Goal: Task Accomplishment & Management: Use online tool/utility

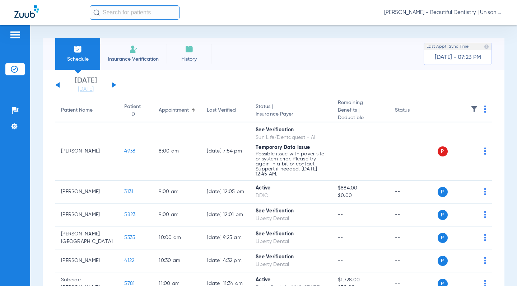
click at [116, 88] on div "[DATE] [DATE] [DATE] [DATE] [DATE] [DATE] [DATE] [DATE] [DATE] [DATE] [DATE] [D…" at bounding box center [85, 85] width 61 height 16
click at [115, 85] on button at bounding box center [114, 84] width 4 height 5
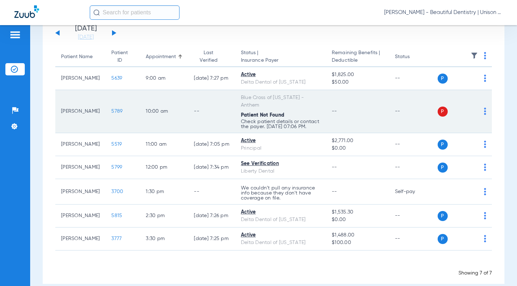
scroll to position [67, 0]
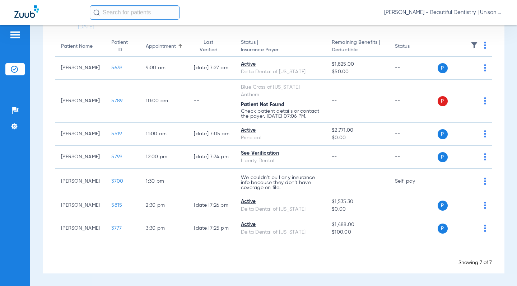
click at [477, 37] on th at bounding box center [465, 47] width 55 height 20
click at [484, 42] on img at bounding box center [485, 45] width 2 height 7
click at [457, 67] on span "Verify All" at bounding box center [452, 68] width 43 height 5
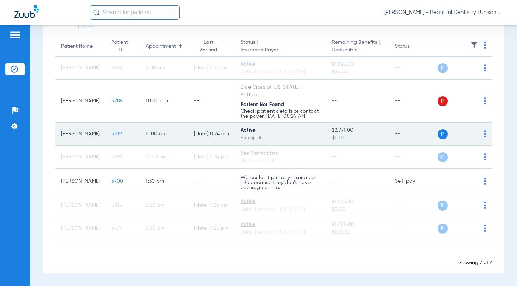
click at [111, 135] on span "5519" at bounding box center [116, 133] width 10 height 5
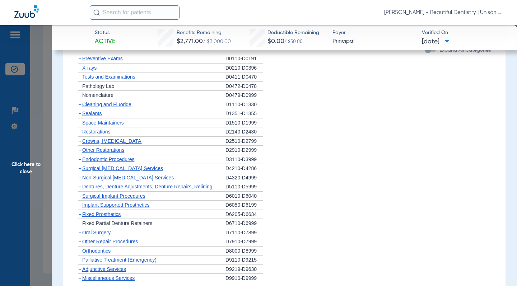
scroll to position [431, 0]
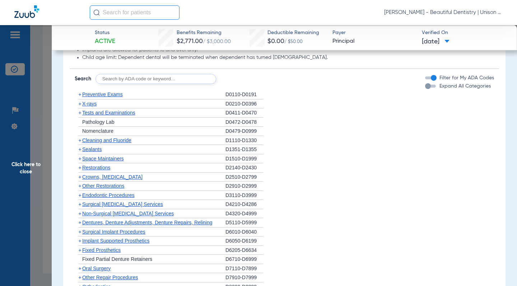
click at [80, 194] on span "+" at bounding box center [79, 195] width 3 height 6
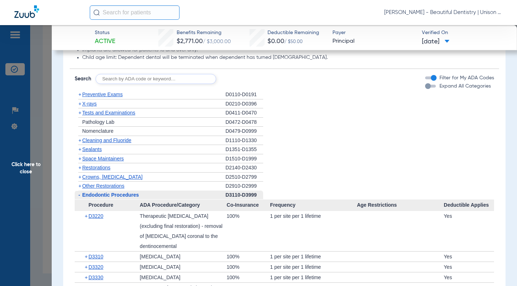
click at [78, 106] on span "+" at bounding box center [79, 104] width 3 height 6
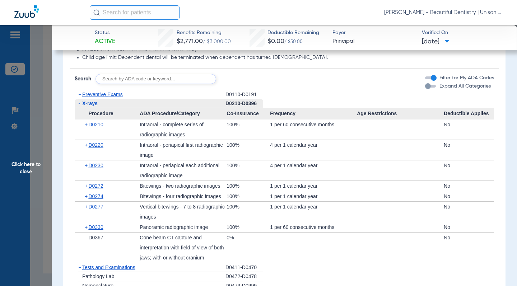
click at [51, 140] on span "Click here to close" at bounding box center [26, 168] width 52 height 286
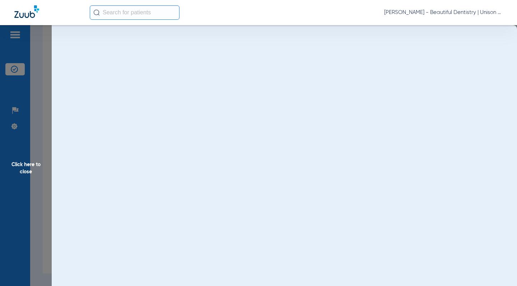
scroll to position [0, 0]
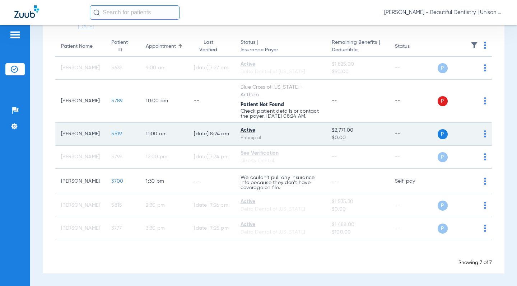
click at [111, 134] on span "5519" at bounding box center [116, 133] width 10 height 5
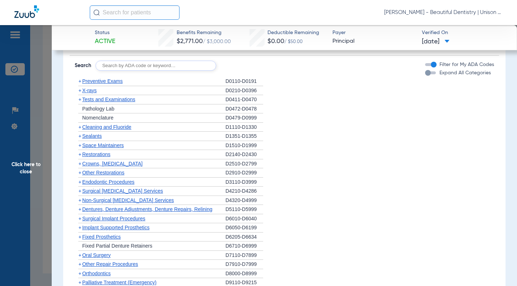
scroll to position [574, 0]
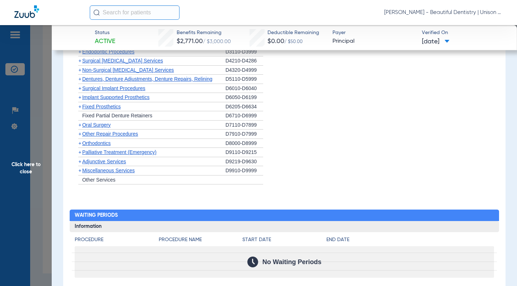
click at [79, 169] on span "+" at bounding box center [79, 171] width 3 height 6
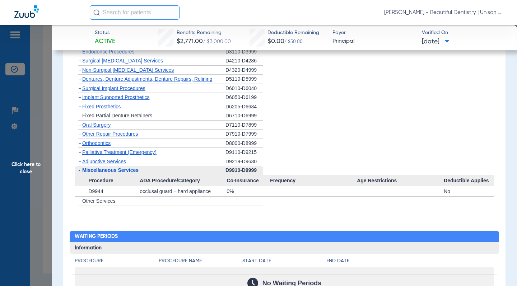
click at [80, 164] on span "+" at bounding box center [79, 162] width 3 height 6
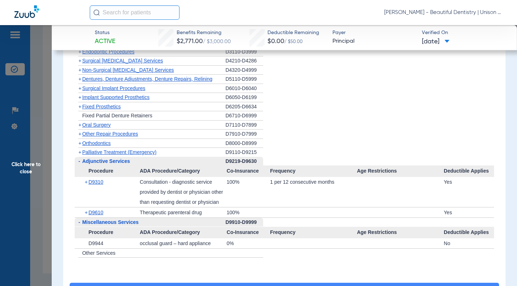
click at [74, 166] on app-category-list "+ Preventive Exams D0110-D0191 + X-rays D0210-D0396 + Tests and Examinations D0…" at bounding box center [284, 102] width 429 height 311
click at [302, 97] on li "+ Implant Supported Prosthetics D6050-D6199" at bounding box center [284, 97] width 419 height 9
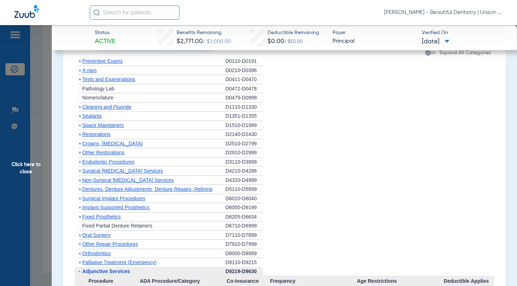
scroll to position [467, 0]
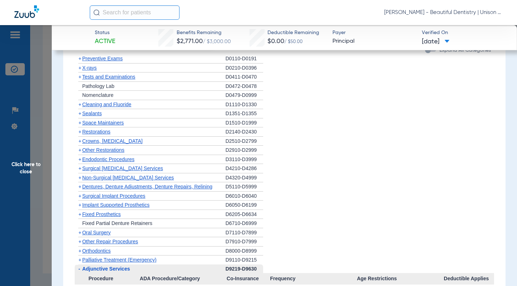
click at [78, 160] on span "+" at bounding box center [79, 160] width 3 height 6
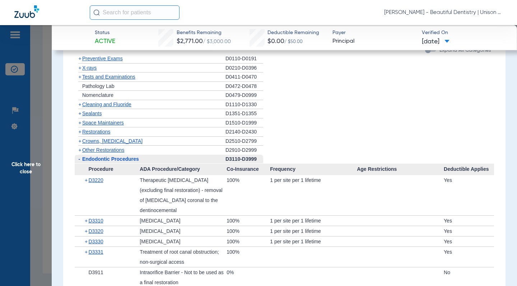
scroll to position [503, 0]
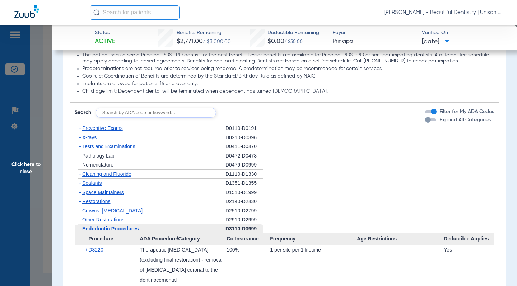
scroll to position [395, 0]
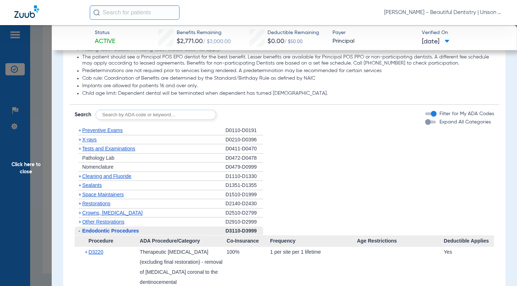
click at [78, 150] on span "+" at bounding box center [79, 149] width 3 height 6
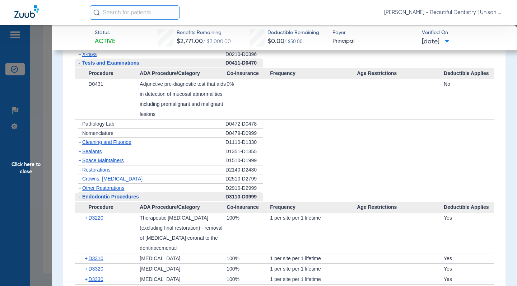
scroll to position [503, 0]
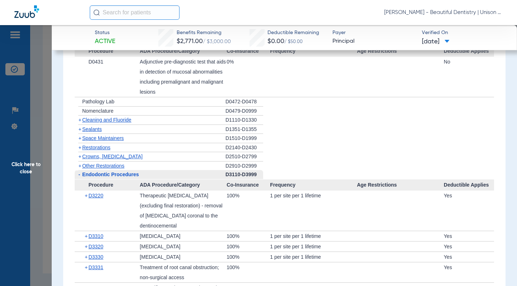
click at [70, 140] on app-category-list "+ Preventive Exams D0110-D0191 + X-rays D0210-D0396 - Tests and Examinations D0…" at bounding box center [284, 261] width 429 height 486
click at [49, 94] on span "Click here to close" at bounding box center [26, 168] width 52 height 286
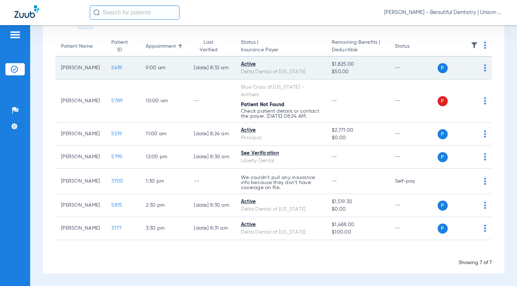
click at [111, 65] on span "5639" at bounding box center [116, 67] width 11 height 5
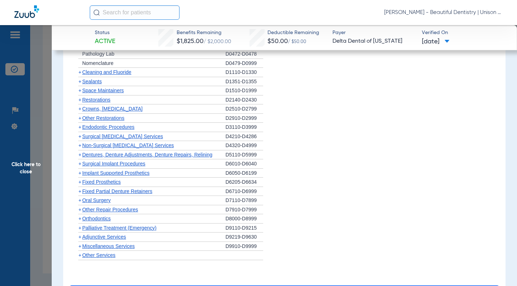
scroll to position [467, 0]
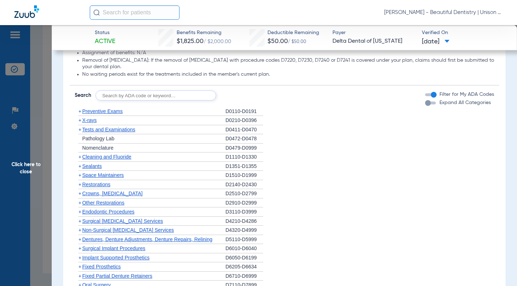
click at [80, 121] on span "+" at bounding box center [79, 120] width 3 height 6
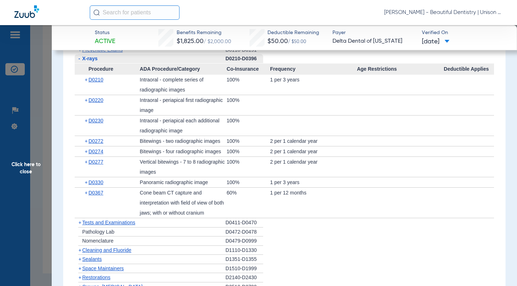
scroll to position [574, 0]
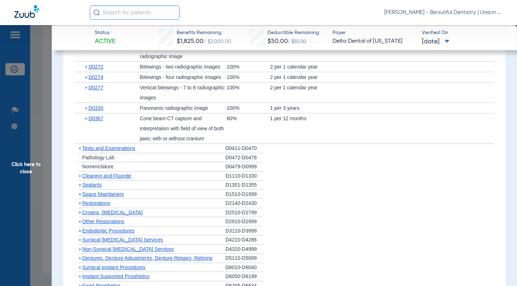
scroll to position [646, 0]
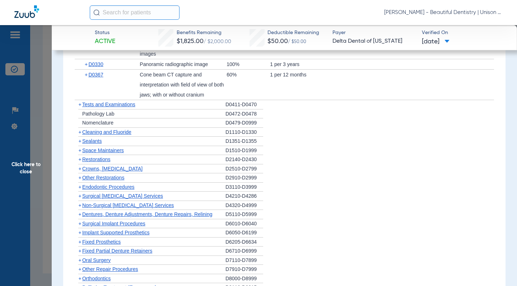
click at [78, 104] on span "+" at bounding box center [79, 105] width 3 height 6
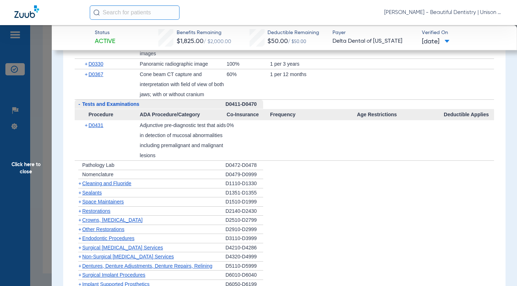
scroll to position [646, 0]
click at [72, 113] on app-category-list "+ Preventive Exams D0110-D0191 - X-rays D0210-D0396 Procedure ADA Procedure/Cat…" at bounding box center [284, 150] width 429 height 444
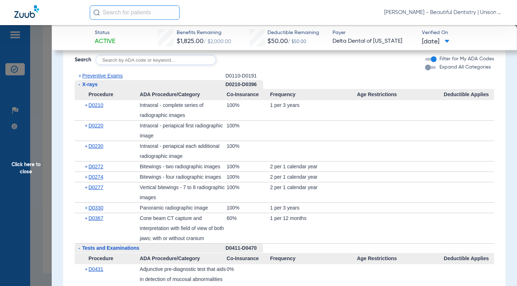
scroll to position [718, 0]
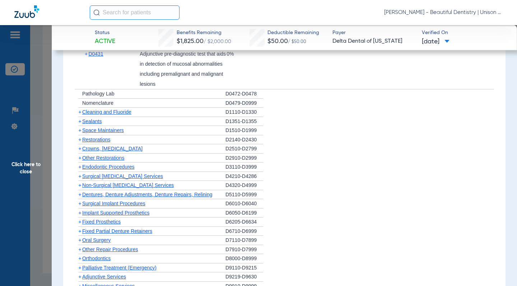
click at [80, 164] on span "+" at bounding box center [79, 167] width 3 height 6
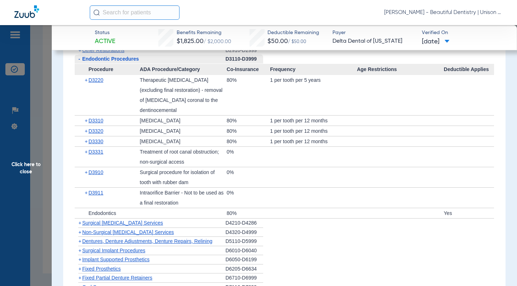
scroll to position [969, 0]
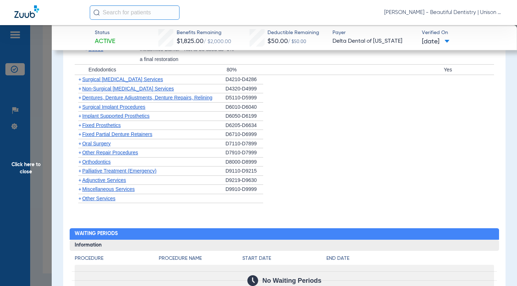
click at [80, 177] on span "+" at bounding box center [79, 180] width 3 height 6
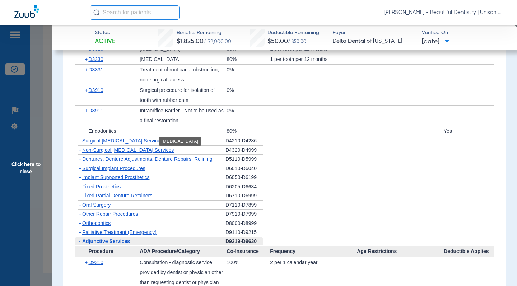
scroll to position [825, 0]
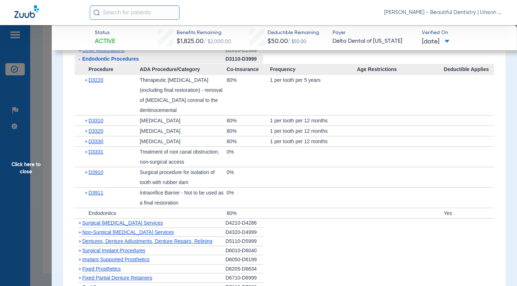
click at [41, 82] on span "Click here to close" at bounding box center [26, 168] width 52 height 286
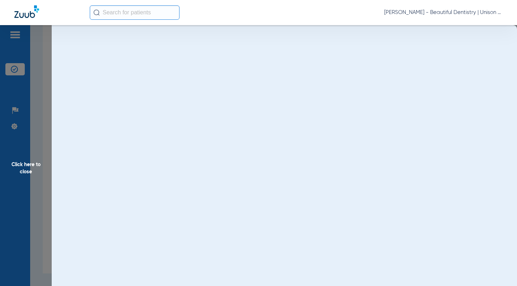
scroll to position [0, 0]
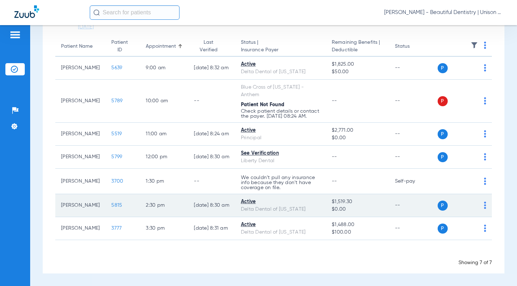
click at [111, 205] on span "5815" at bounding box center [116, 205] width 11 height 5
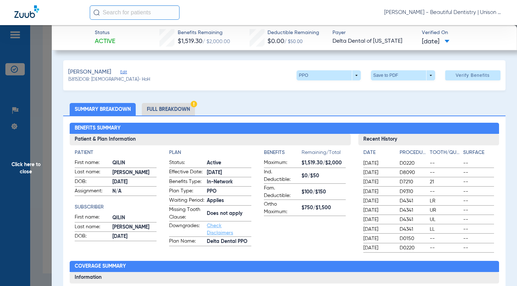
click at [239, 130] on h2 "Benefits Summary" at bounding box center [284, 128] width 429 height 11
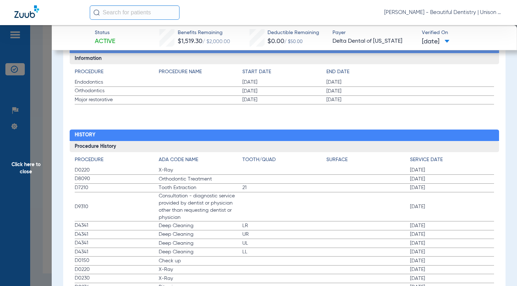
scroll to position [897, 0]
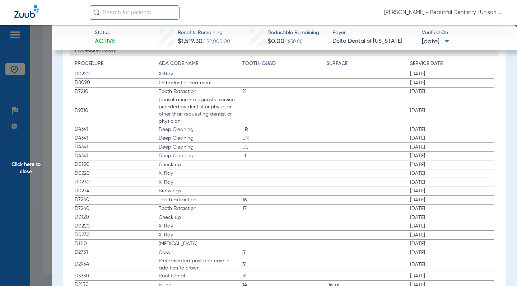
click at [174, 159] on span "Deep Cleaning" at bounding box center [201, 155] width 84 height 7
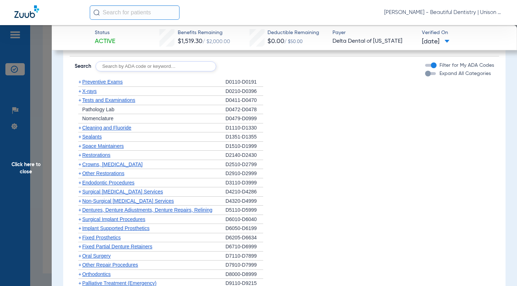
scroll to position [503, 0]
click at [78, 90] on span "+" at bounding box center [79, 91] width 3 height 6
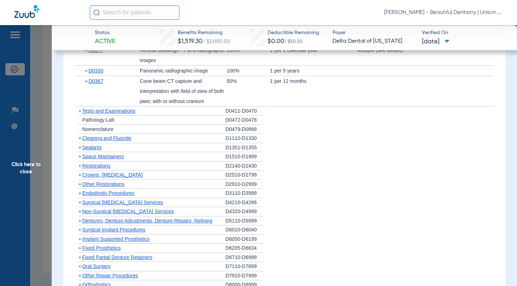
scroll to position [682, 0]
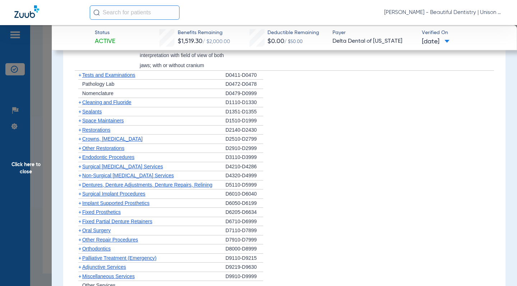
click at [79, 157] on span "+" at bounding box center [79, 157] width 3 height 6
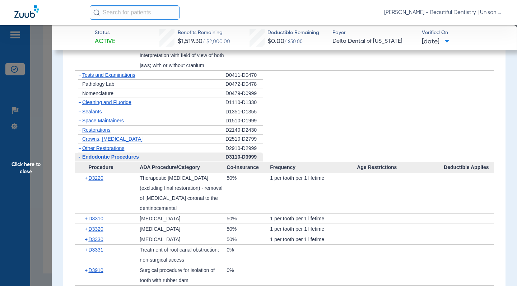
scroll to position [754, 0]
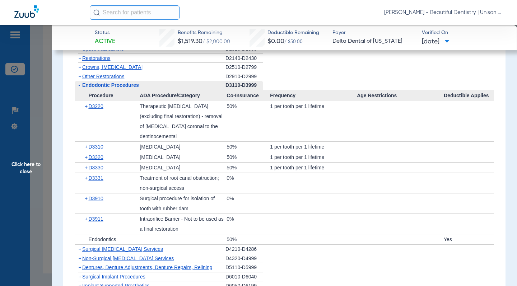
click at [39, 70] on span "Click here to close" at bounding box center [26, 168] width 52 height 286
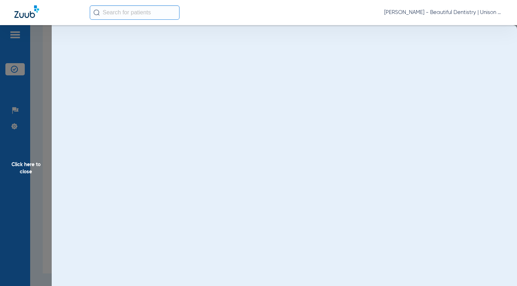
scroll to position [0, 0]
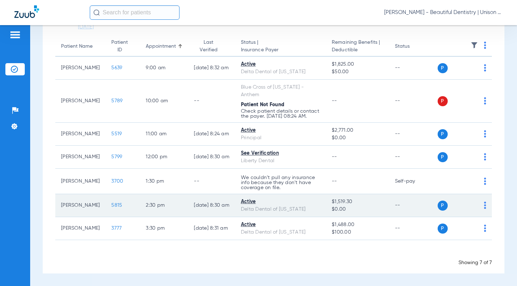
click at [111, 205] on span "5815" at bounding box center [116, 205] width 11 height 5
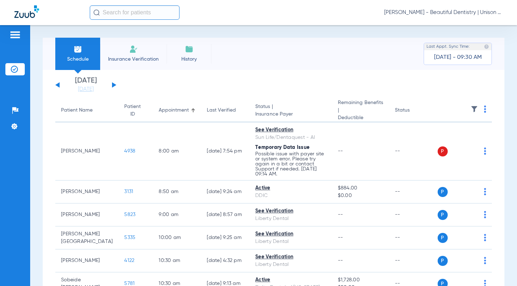
click at [178, 81] on app-single-date-navigator "[DATE] [DATE] [DATE] [DATE] [DATE] [DATE] [DATE] [DATE] [DATE] [DATE] [DATE] [D…" at bounding box center [273, 85] width 437 height 16
click at [113, 83] on button at bounding box center [114, 84] width 4 height 5
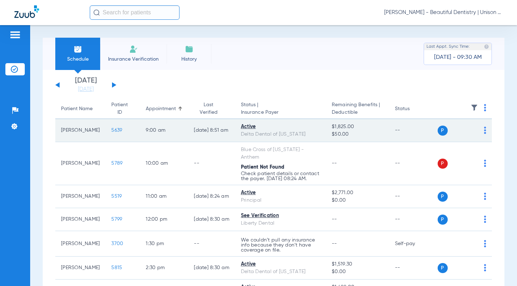
scroll to position [67, 0]
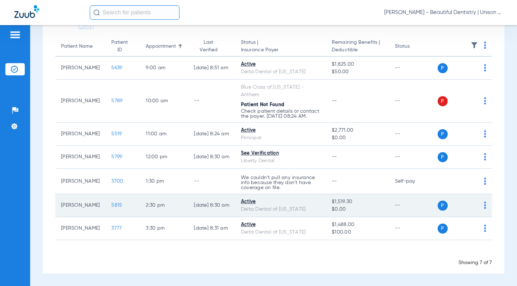
click at [111, 206] on span "5815" at bounding box center [116, 205] width 11 height 5
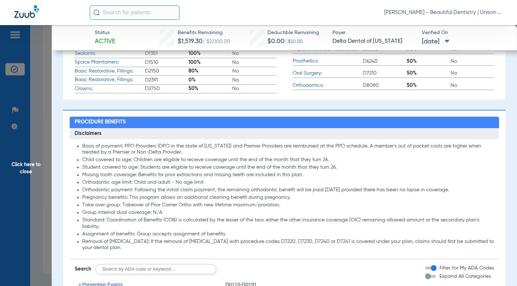
scroll to position [395, 0]
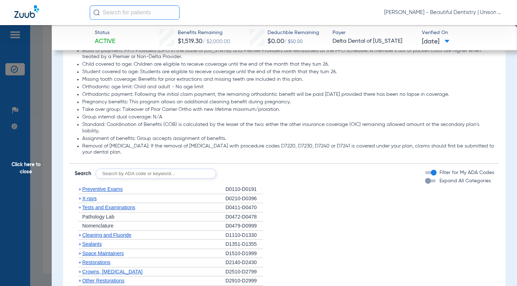
click at [296, 151] on li "Removal of [MEDICAL_DATA]: If the removal of [MEDICAL_DATA] with procedure code…" at bounding box center [288, 149] width 412 height 13
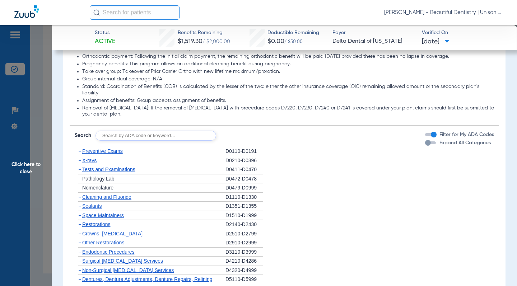
scroll to position [503, 0]
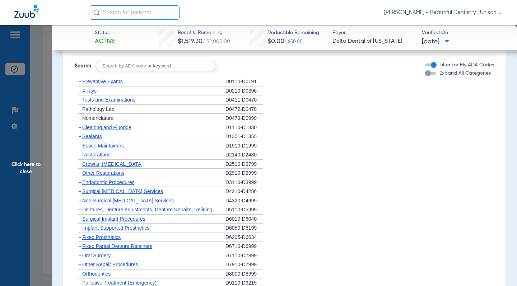
click at [80, 90] on span "+" at bounding box center [79, 91] width 3 height 6
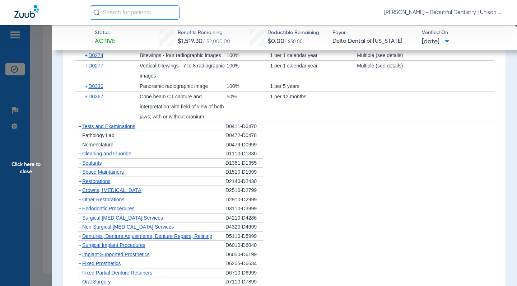
scroll to position [682, 0]
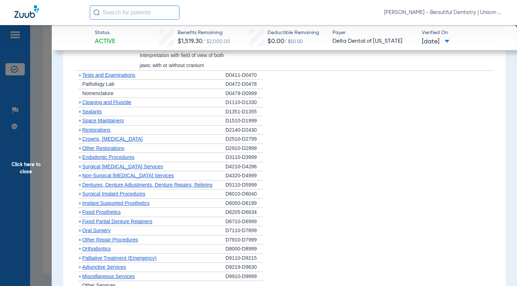
click at [80, 156] on span "+" at bounding box center [79, 157] width 3 height 6
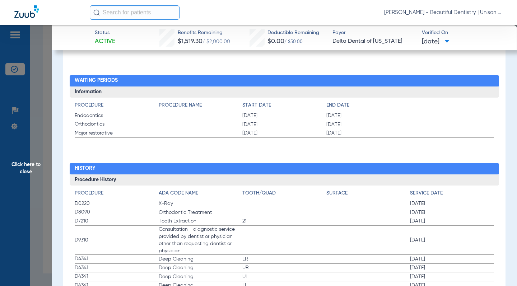
scroll to position [969, 0]
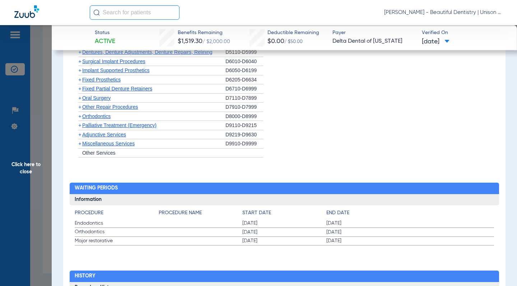
click at [79, 132] on span "+" at bounding box center [79, 135] width 3 height 6
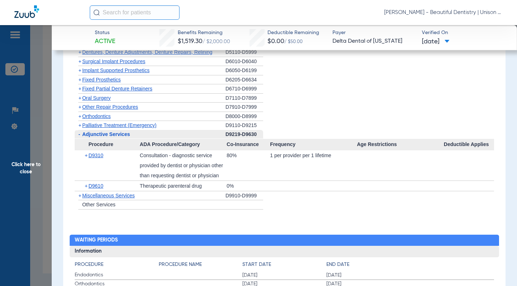
click at [76, 165] on div "+ D9310 Consultation - diagnostic service provided by dentist or physician othe…" at bounding box center [284, 165] width 419 height 30
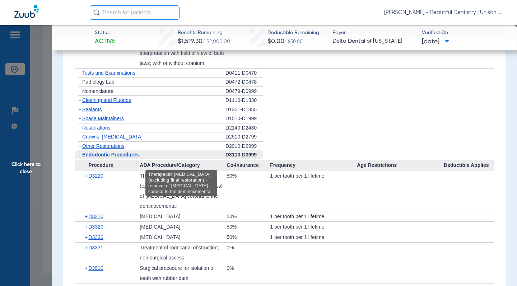
scroll to position [646, 0]
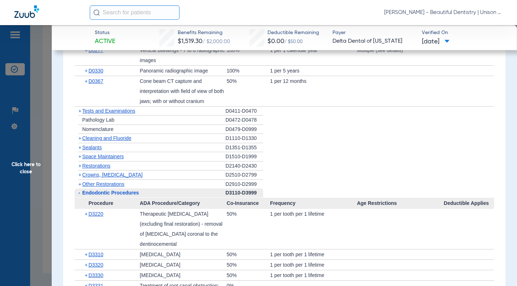
click at [80, 111] on span "+" at bounding box center [79, 111] width 3 height 6
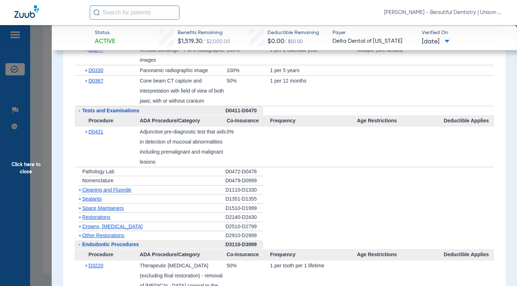
scroll to position [646, 0]
